Goal: Task Accomplishment & Management: Manage account settings

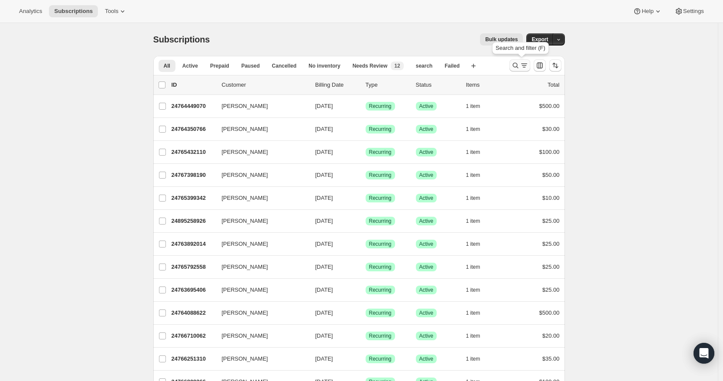
click at [516, 64] on icon "Search and filter results" at bounding box center [515, 65] width 9 height 9
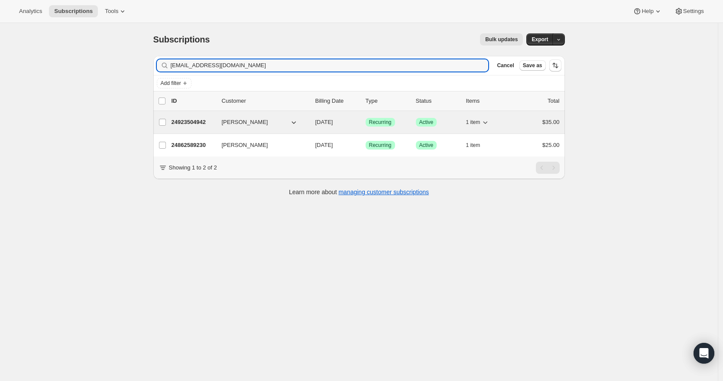
type input "[EMAIL_ADDRESS][DOMAIN_NAME]"
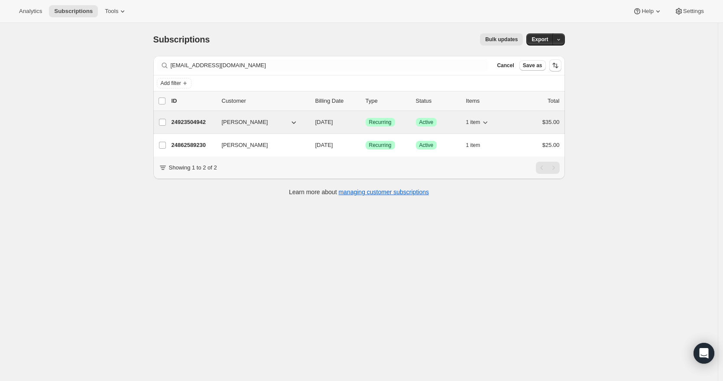
click at [199, 124] on p "24923504942" at bounding box center [193, 122] width 43 height 9
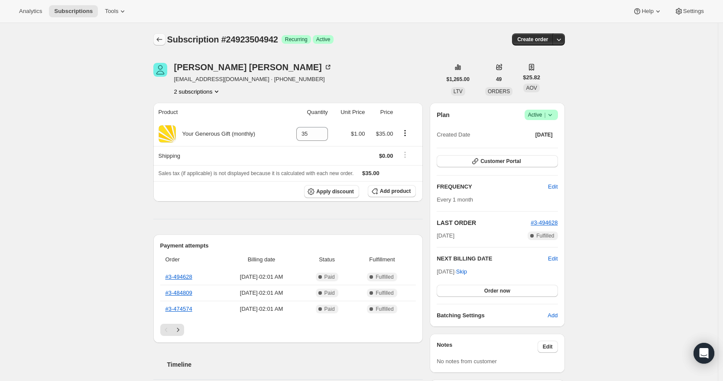
click at [162, 41] on icon "Subscriptions" at bounding box center [159, 39] width 9 height 9
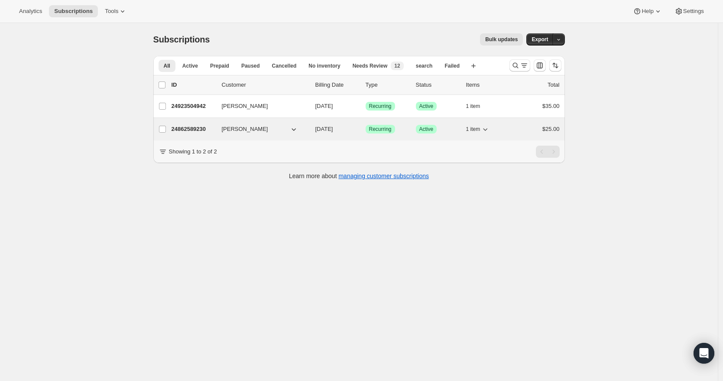
click at [198, 131] on p "24862589230" at bounding box center [193, 129] width 43 height 9
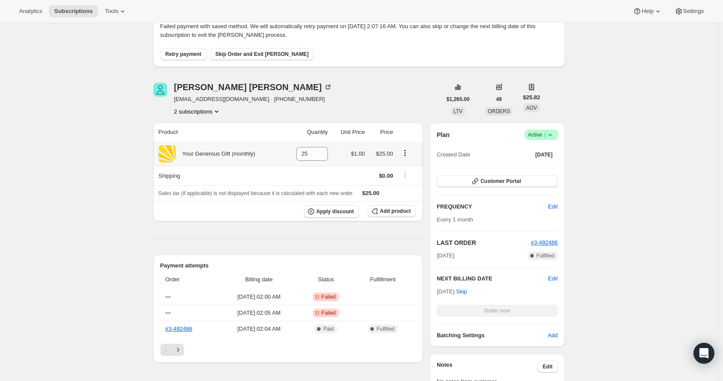
scroll to position [59, 0]
click at [551, 133] on icon at bounding box center [549, 134] width 3 height 2
click at [546, 166] on span "Cancel subscription" at bounding box center [540, 165] width 49 height 6
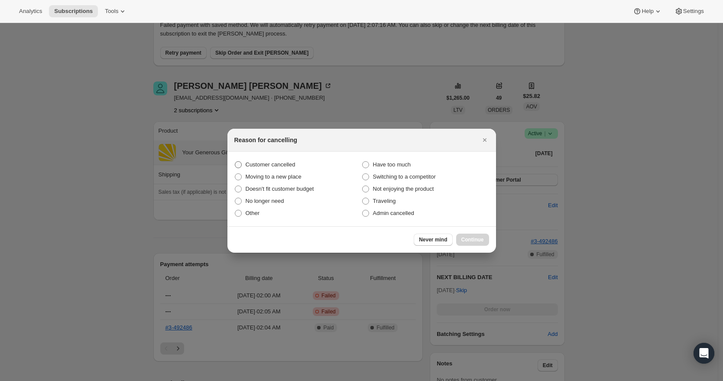
click at [290, 163] on span "Customer cancelled" at bounding box center [271, 164] width 50 height 6
click at [235, 162] on input "Customer cancelled" at bounding box center [235, 161] width 0 height 0
radio input "true"
click at [468, 241] on span "Continue" at bounding box center [472, 239] width 23 height 7
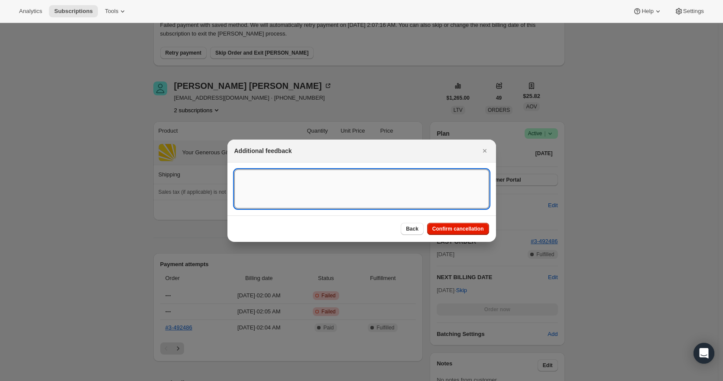
click at [349, 195] on textarea ":rfi:" at bounding box center [361, 188] width 255 height 39
type textarea "[DATE] RR - Partner had 2 donations on-file, this one was an old CC that kept f…"
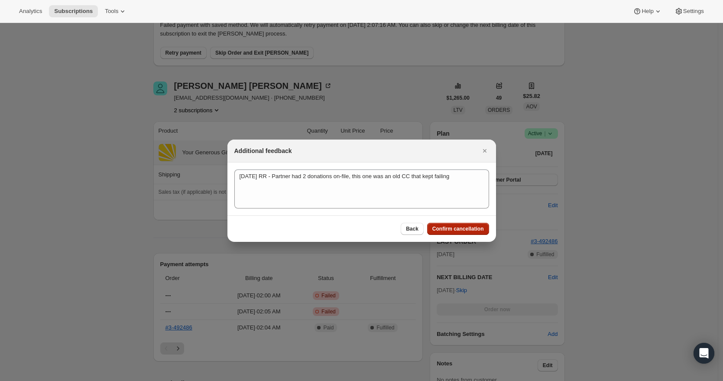
click at [438, 230] on span "Confirm cancellation" at bounding box center [458, 228] width 52 height 7
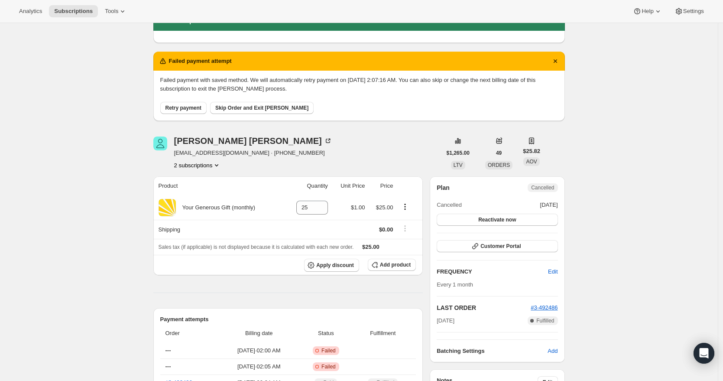
scroll to position [0, 0]
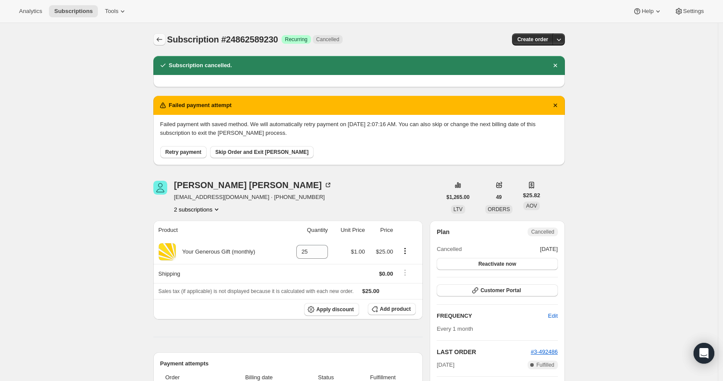
click at [163, 41] on icon "Subscriptions" at bounding box center [159, 39] width 9 height 9
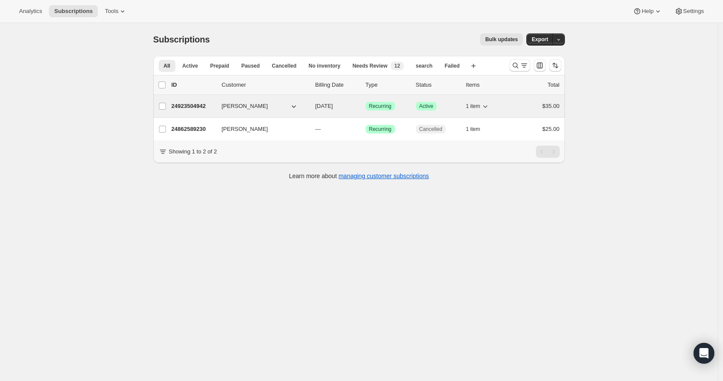
click at [243, 107] on span "[PERSON_NAME]" at bounding box center [245, 106] width 46 height 9
click at [202, 106] on p "24923504942" at bounding box center [193, 106] width 43 height 9
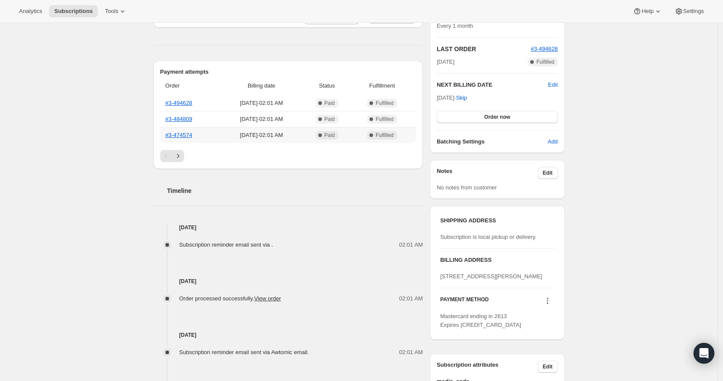
scroll to position [183, 0]
